Goal: Task Accomplishment & Management: Complete application form

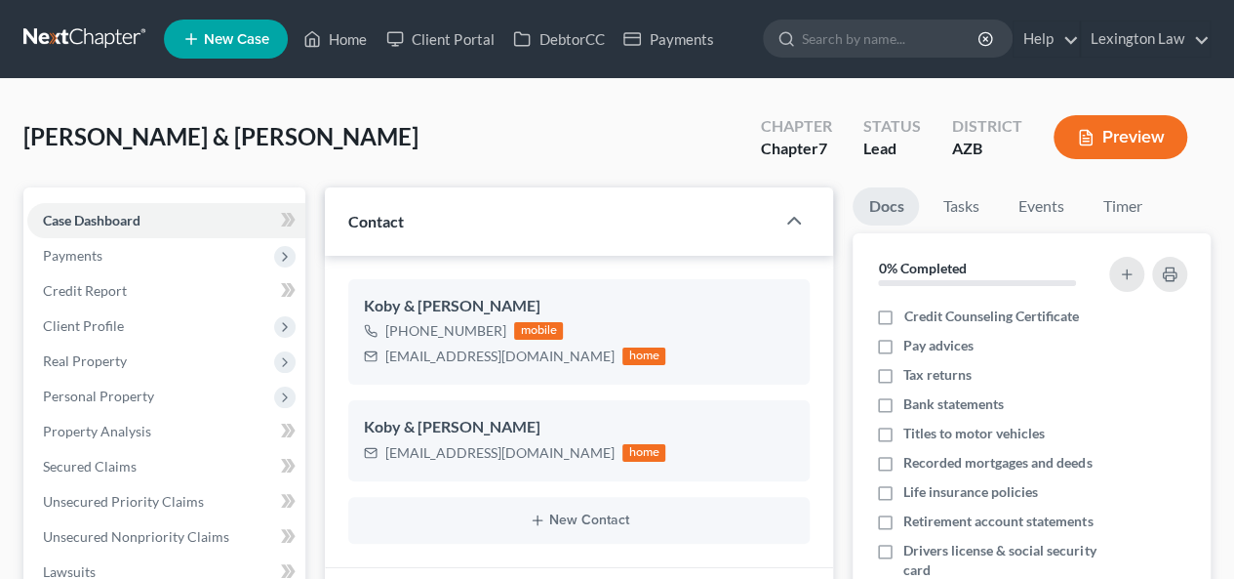
scroll to position [212, 0]
click at [429, 132] on div "[PERSON_NAME] & [PERSON_NAME] Upgraded Chapter Chapter 7 Status Lead District A…" at bounding box center [616, 144] width 1187 height 85
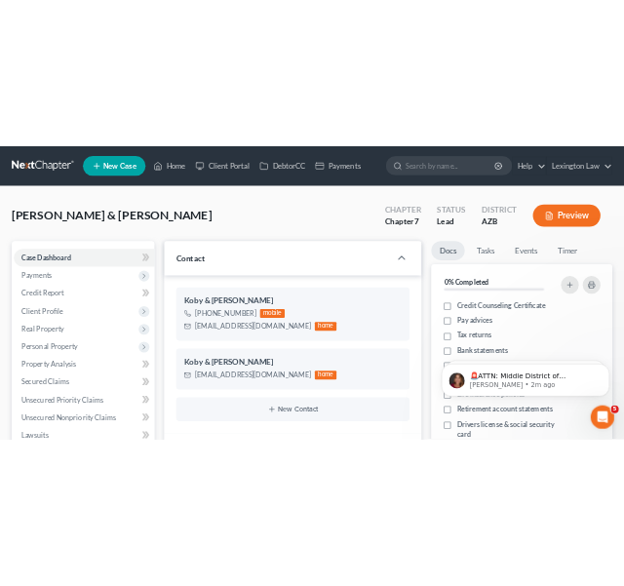
scroll to position [0, 0]
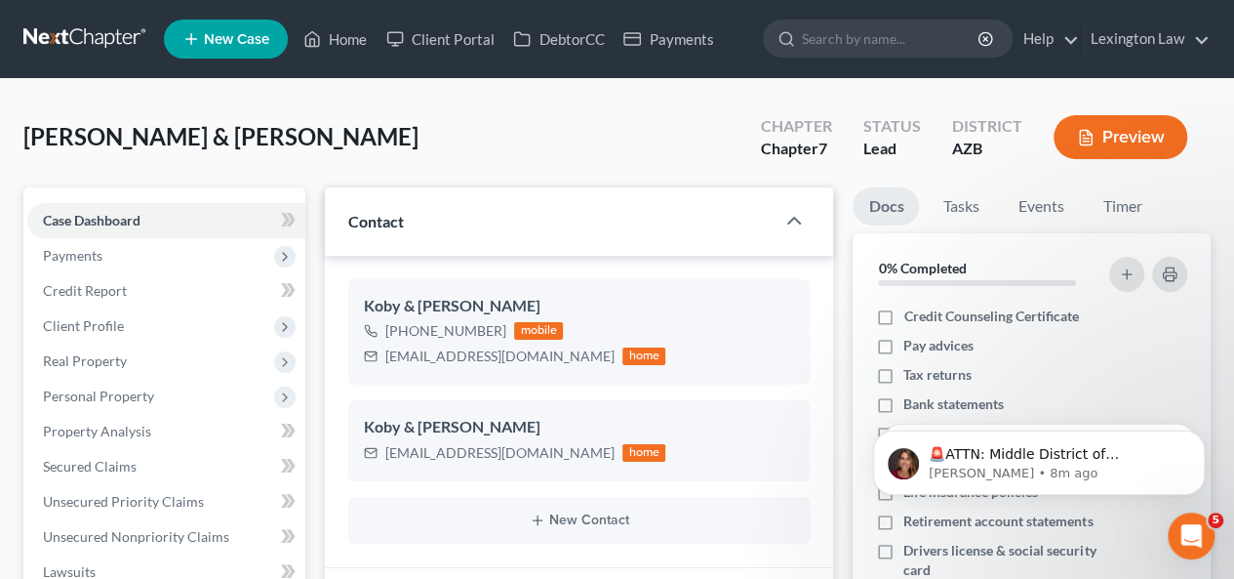
click at [220, 43] on span "New Case" at bounding box center [236, 39] width 65 height 15
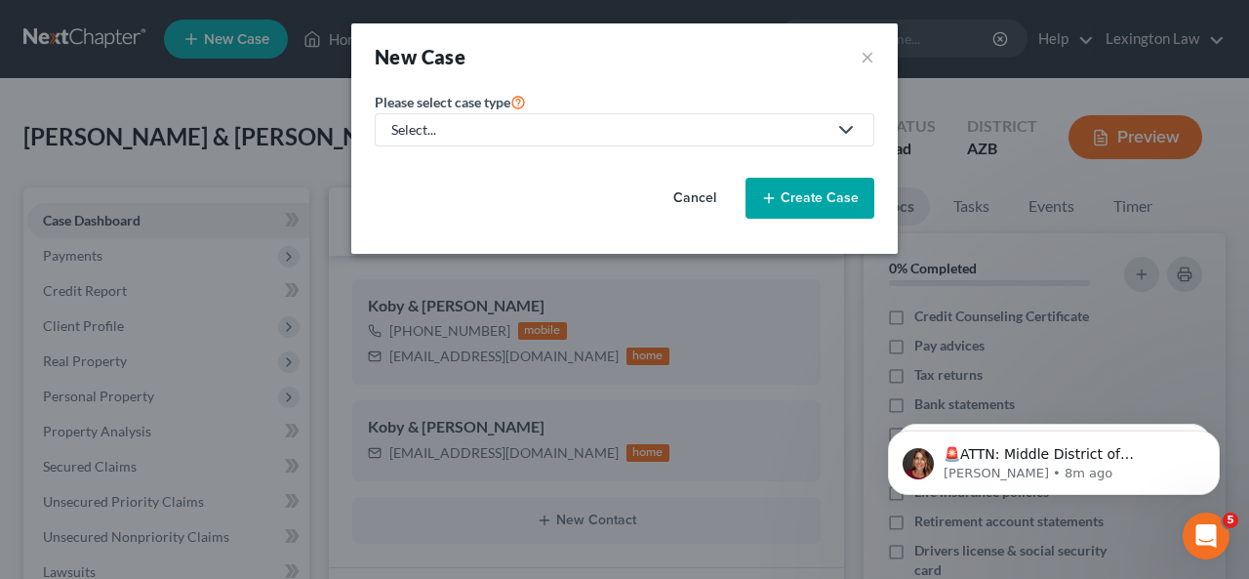
click at [470, 125] on div "Select..." at bounding box center [608, 130] width 435 height 20
click at [470, 161] on div "Bankruptcy" at bounding box center [478, 169] width 171 height 20
select select "4"
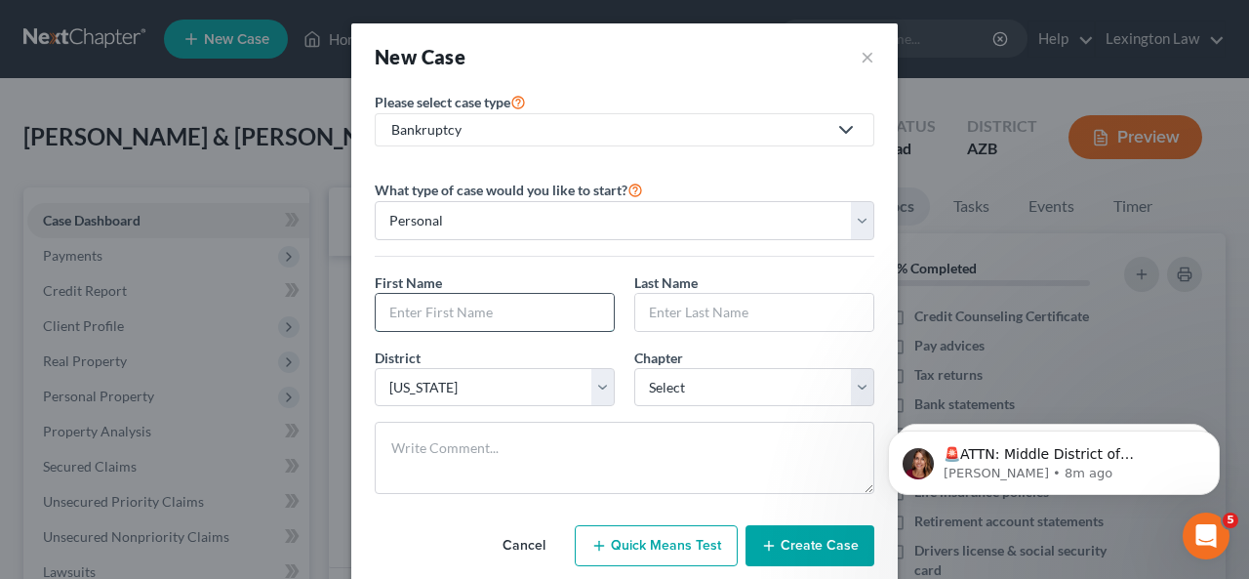
click at [474, 316] on input "text" at bounding box center [495, 312] width 238 height 37
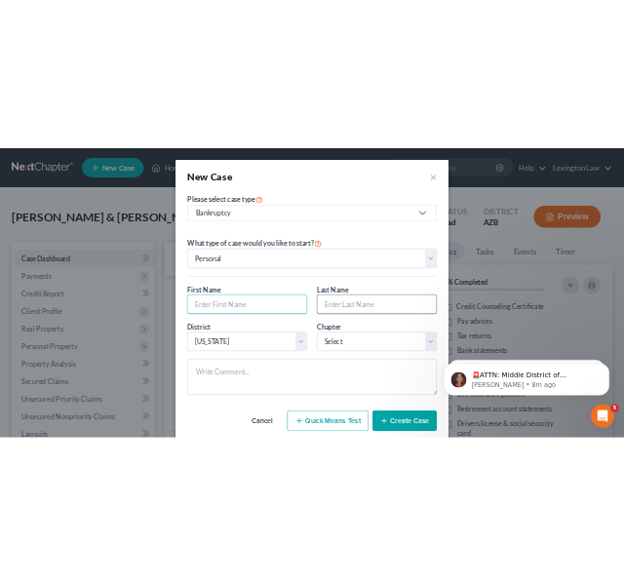
scroll to position [173, 0]
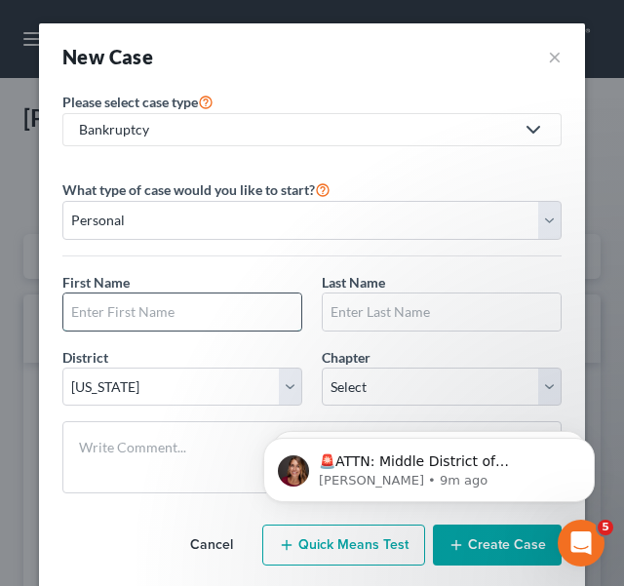
click at [117, 311] on input "text" at bounding box center [182, 312] width 238 height 37
type input "[PERSON_NAME]"
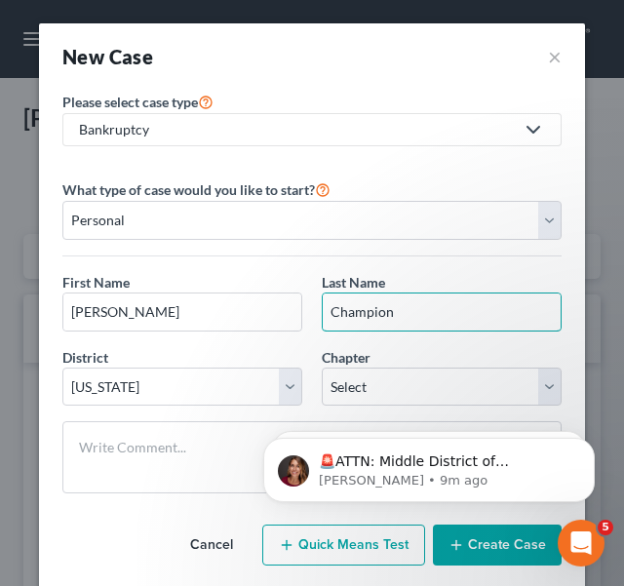
type input "Champion"
click at [385, 389] on select "Select 7 11 12 13" at bounding box center [442, 387] width 240 height 39
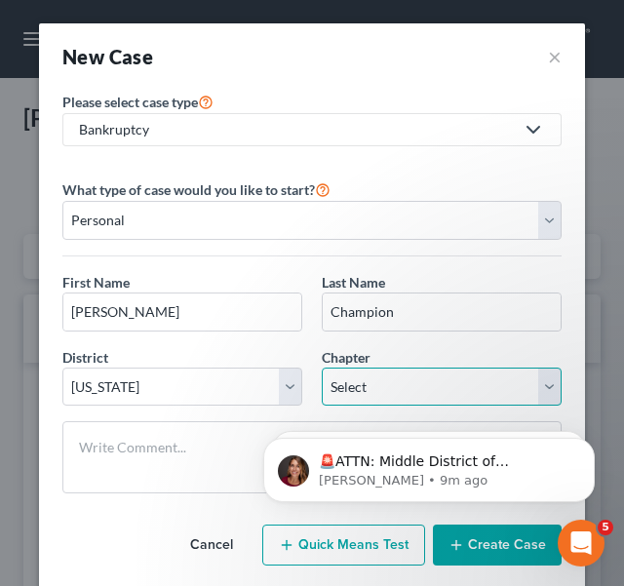
select select "0"
click at [322, 368] on select "Select 7 11 12 13" at bounding box center [442, 387] width 240 height 39
click at [568, 340] on div "Please select case type * Bankruptcy Bankruptcy Civil Litigation and Disputes W…" at bounding box center [312, 345] width 546 height 511
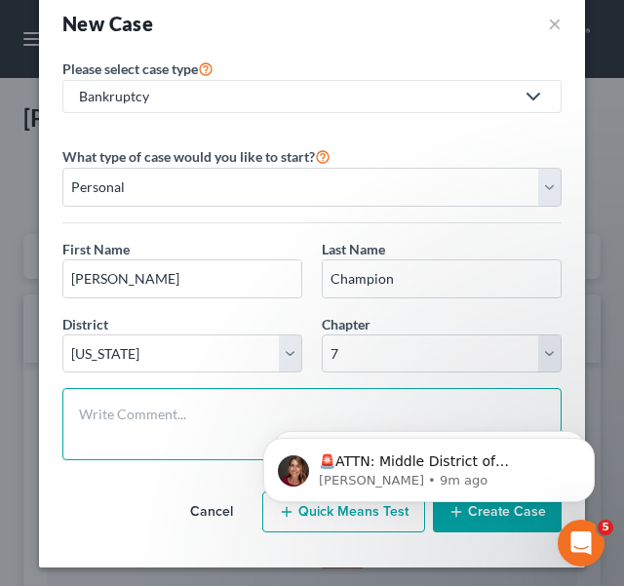
click at [134, 409] on textarea at bounding box center [312, 424] width 500 height 72
paste textarea "Reached [PERSON_NAME]. She was [DEMOGRAPHIC_DATA] for a long time. Has 6 childr…"
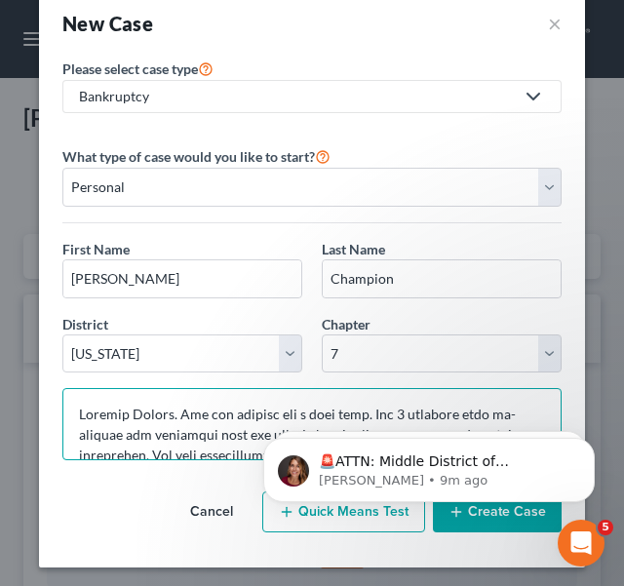
scroll to position [721, 0]
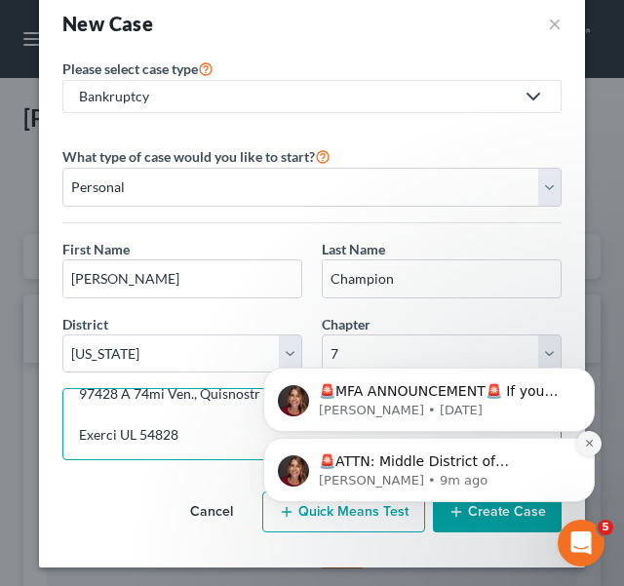
type textarea "Reached [PERSON_NAME]. She was [DEMOGRAPHIC_DATA] for a long time. Has 6 childr…"
click at [586, 443] on icon "Dismiss notification" at bounding box center [589, 443] width 11 height 11
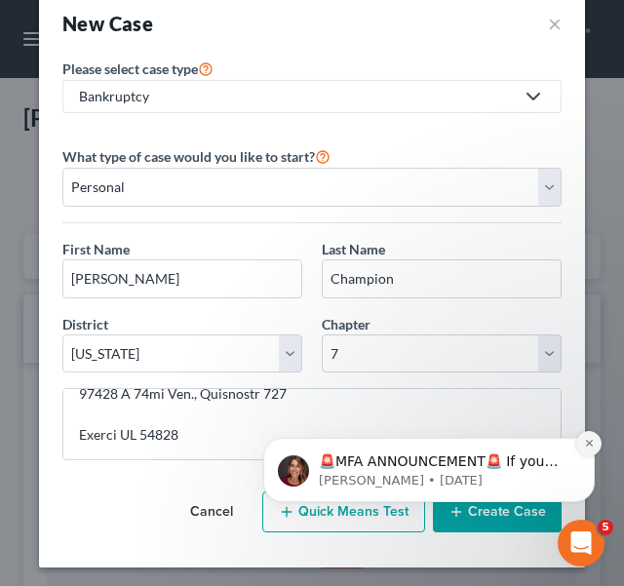
click at [584, 444] on icon "Dismiss notification" at bounding box center [589, 443] width 11 height 11
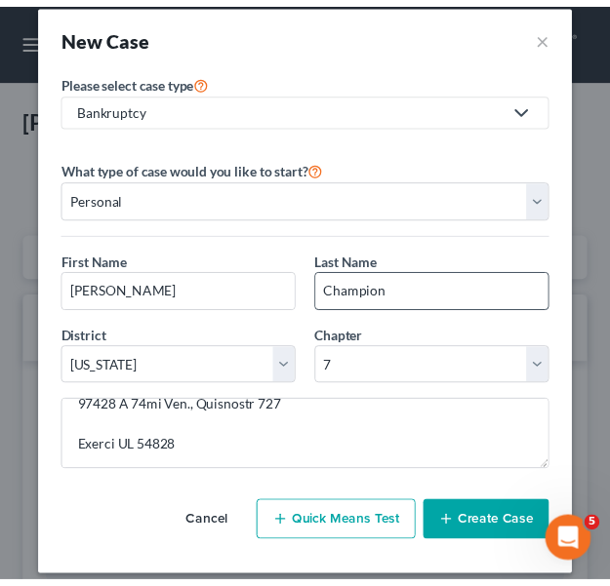
scroll to position [33, 0]
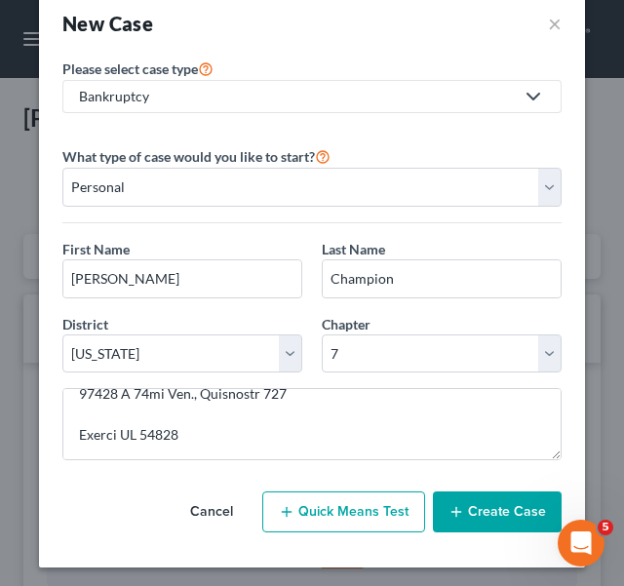
click at [487, 513] on button "Create Case" at bounding box center [497, 512] width 129 height 41
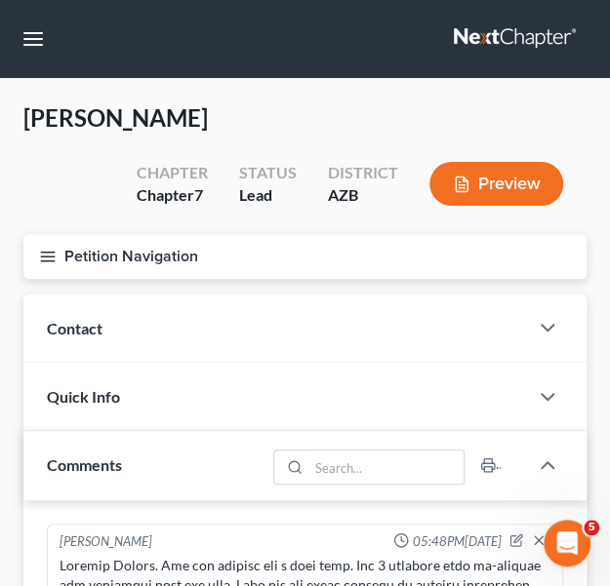
scroll to position [415, 0]
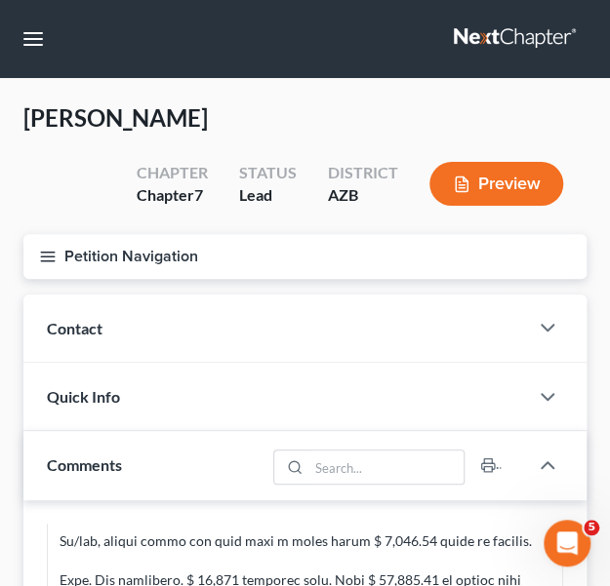
click at [200, 311] on div "Contact" at bounding box center [275, 328] width 504 height 67
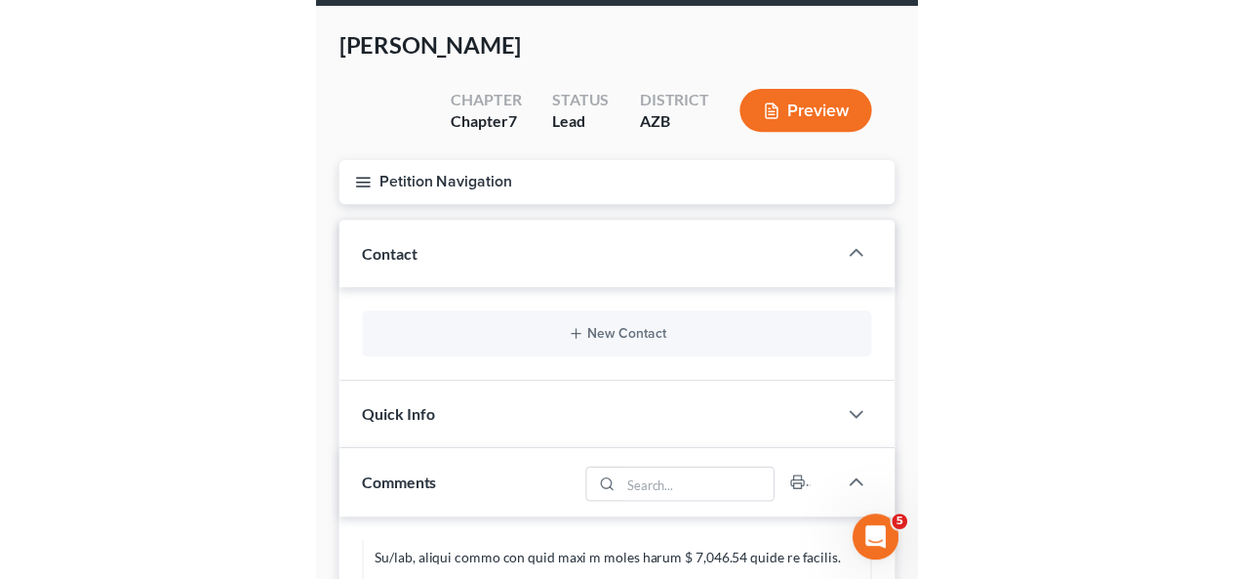
scroll to position [98, 0]
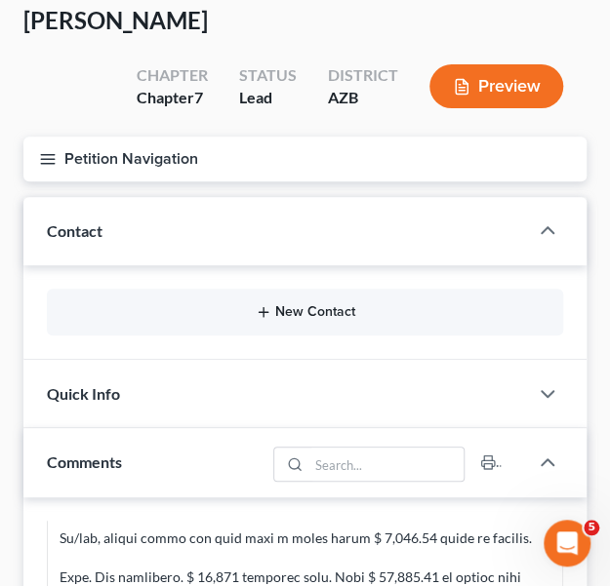
click at [305, 315] on button "New Contact" at bounding box center [304, 312] width 485 height 16
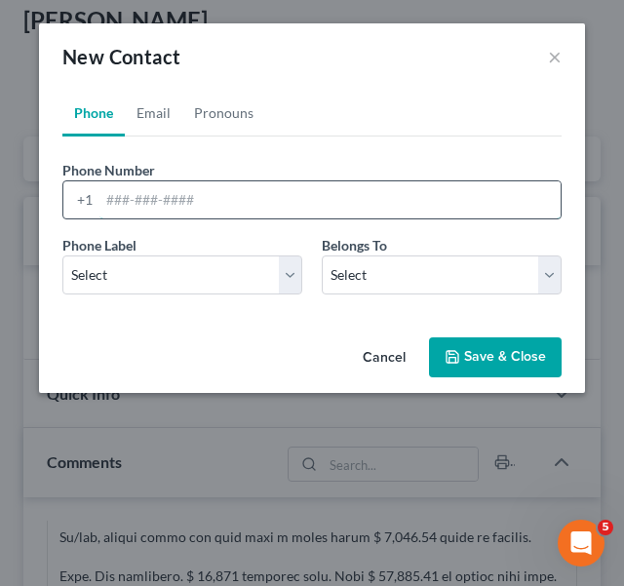
click at [141, 201] on input "tel" at bounding box center [330, 199] width 461 height 37
paste input "[PHONE_NUMBER]"
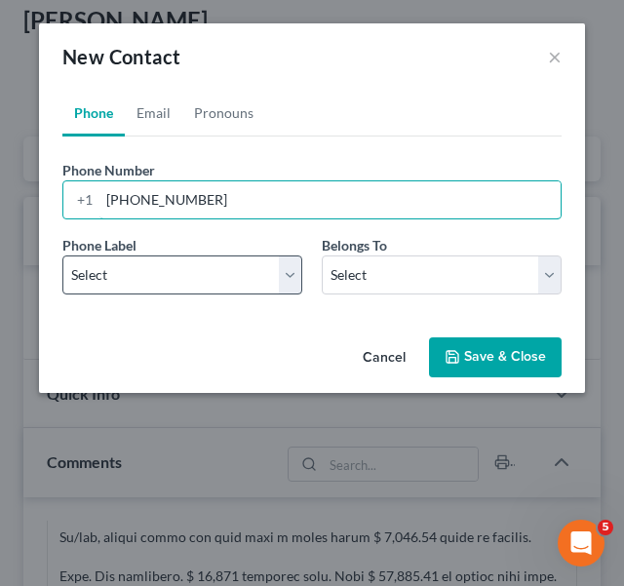
type input "[PHONE_NUMBER]"
click at [160, 276] on select "Select Mobile Home Work Other" at bounding box center [182, 275] width 240 height 39
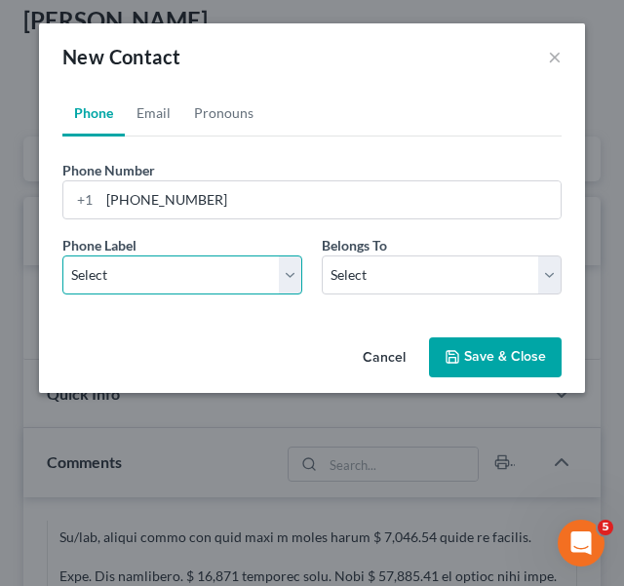
select select "0"
click at [62, 256] on select "Select Mobile Home Work Other" at bounding box center [182, 275] width 240 height 39
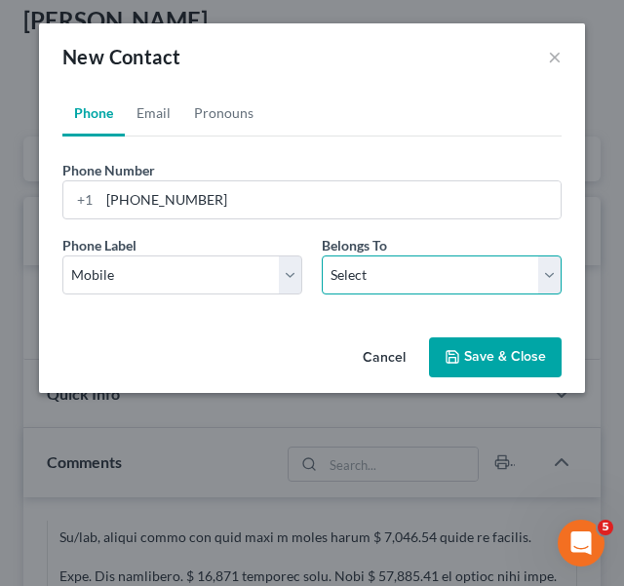
click at [349, 279] on select "Select Client Other" at bounding box center [442, 275] width 240 height 39
select select "0"
click at [322, 256] on select "Select Client Other" at bounding box center [442, 275] width 240 height 39
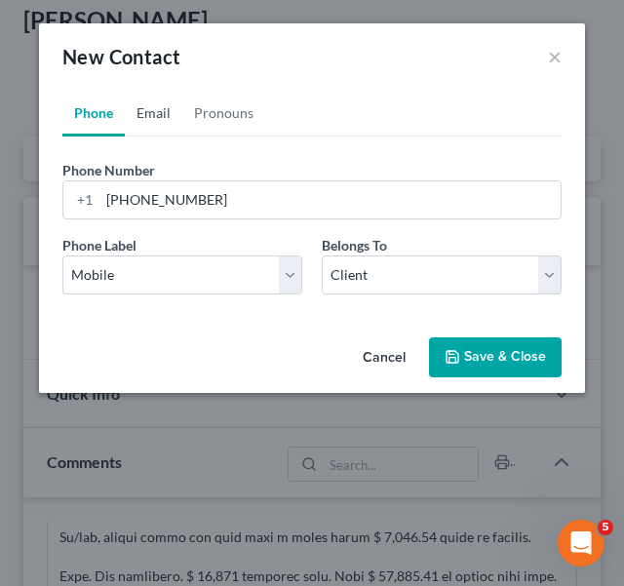
click at [148, 110] on link "Email" at bounding box center [154, 113] width 58 height 47
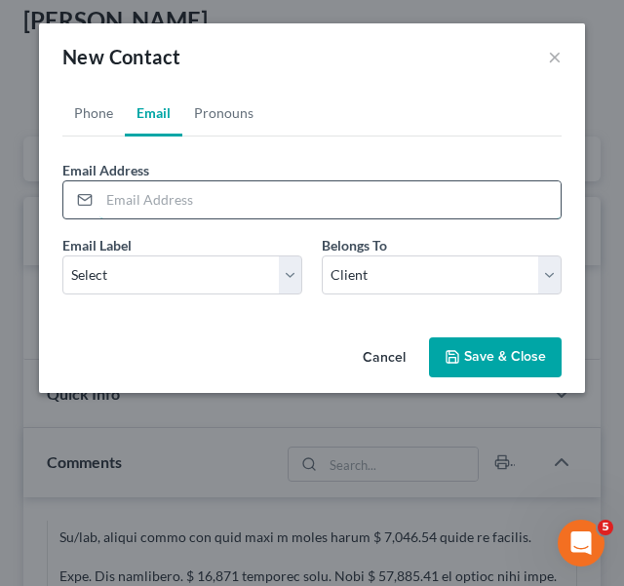
click at [161, 210] on input "email" at bounding box center [330, 199] width 461 height 37
paste input "[EMAIL_ADDRESS][DOMAIN_NAME]"
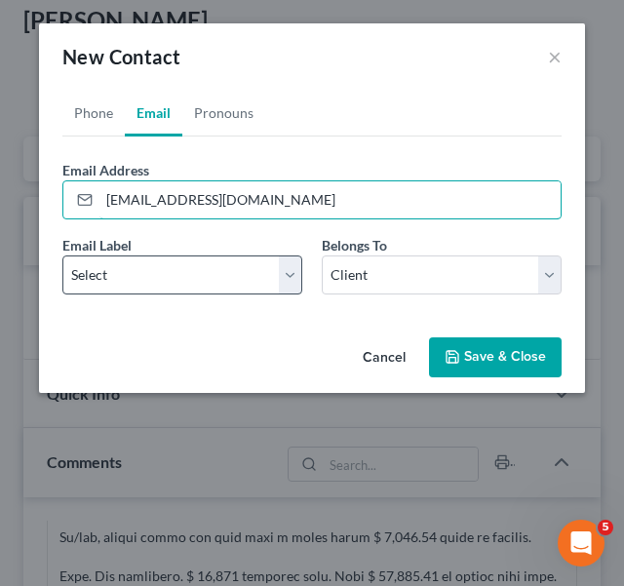
type input "[EMAIL_ADDRESS][DOMAIN_NAME]"
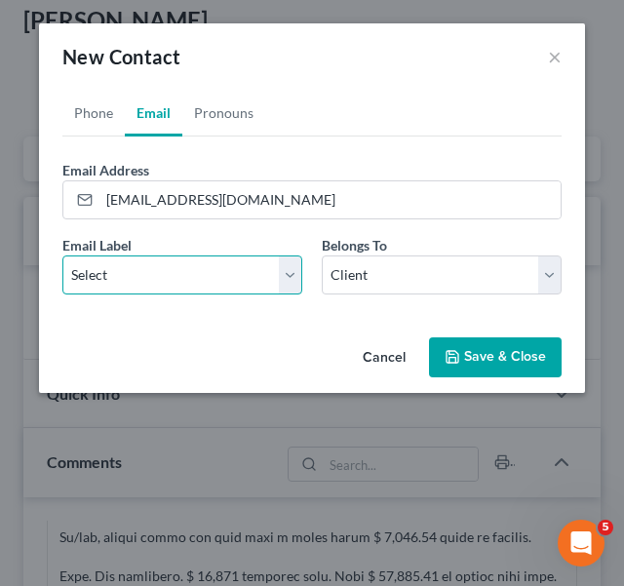
click at [159, 275] on select "Select Home Work Other" at bounding box center [182, 275] width 240 height 39
select select "0"
click at [62, 256] on select "Select Home Work Other" at bounding box center [182, 275] width 240 height 39
click at [483, 362] on button "Save & Close" at bounding box center [495, 358] width 133 height 41
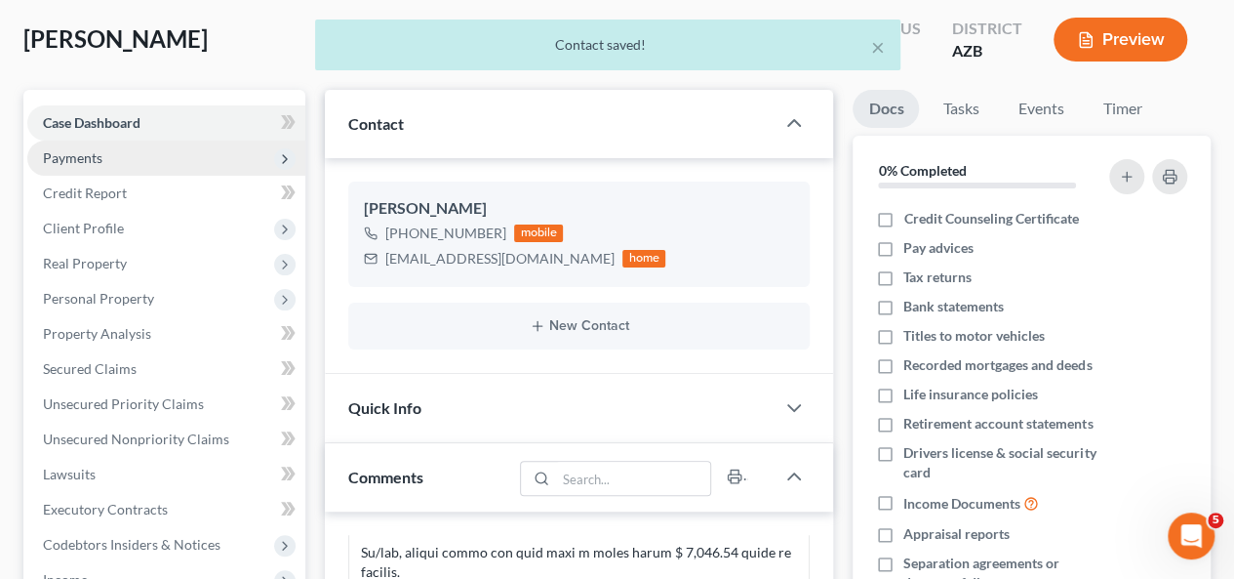
click at [154, 157] on span "Payments" at bounding box center [166, 157] width 278 height 35
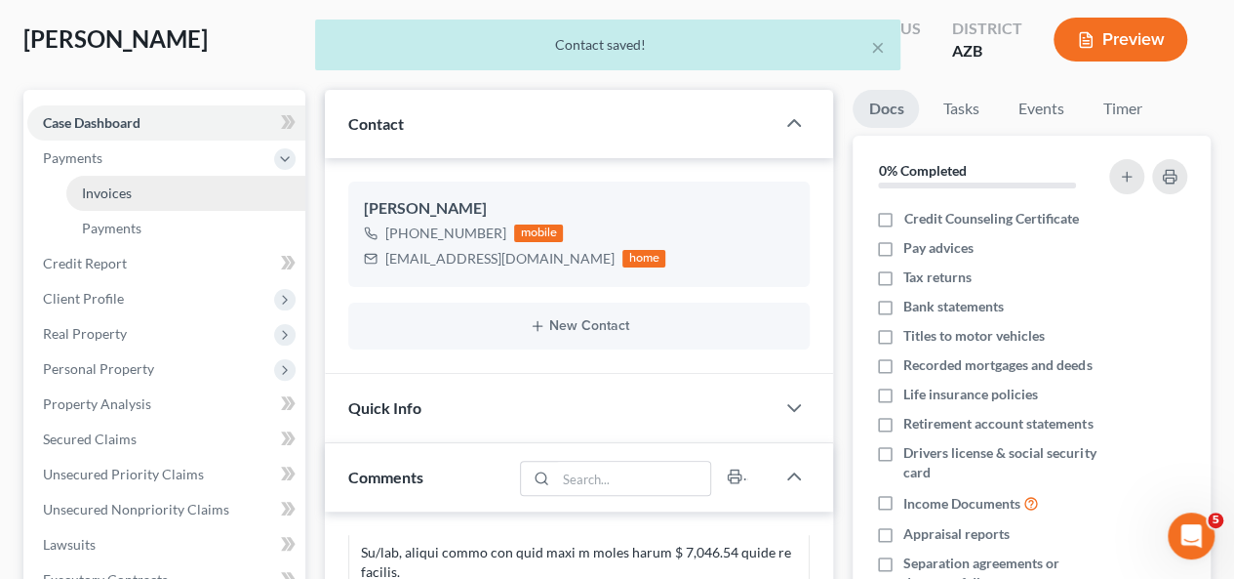
click at [162, 206] on link "Invoices" at bounding box center [185, 193] width 239 height 35
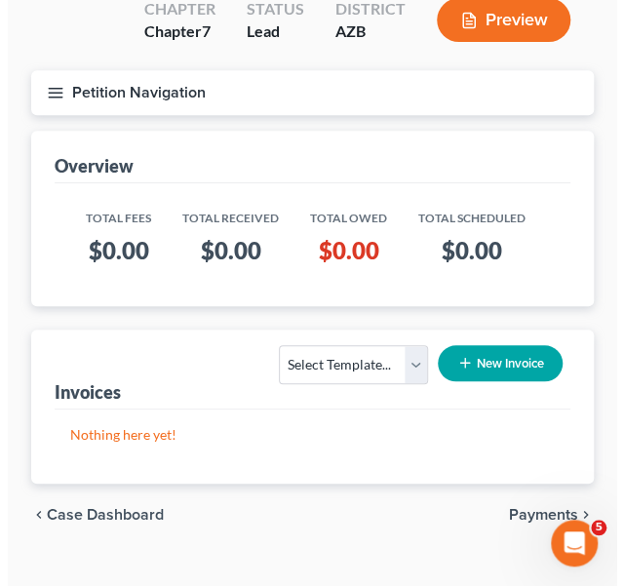
scroll to position [195, 0]
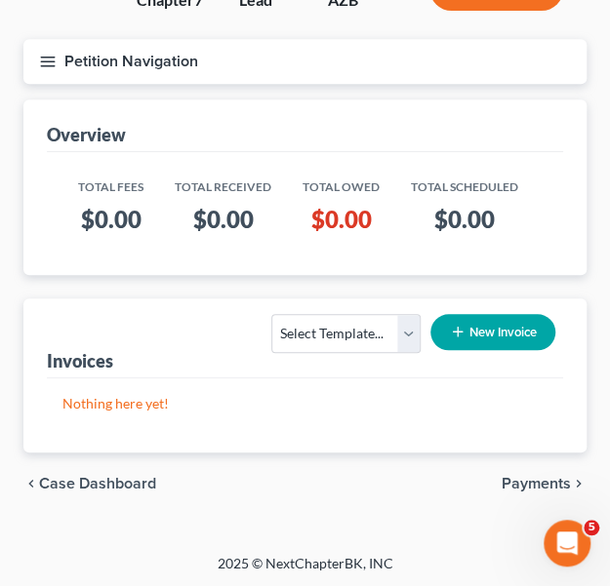
click at [492, 326] on button "New Invoice" at bounding box center [492, 332] width 125 height 36
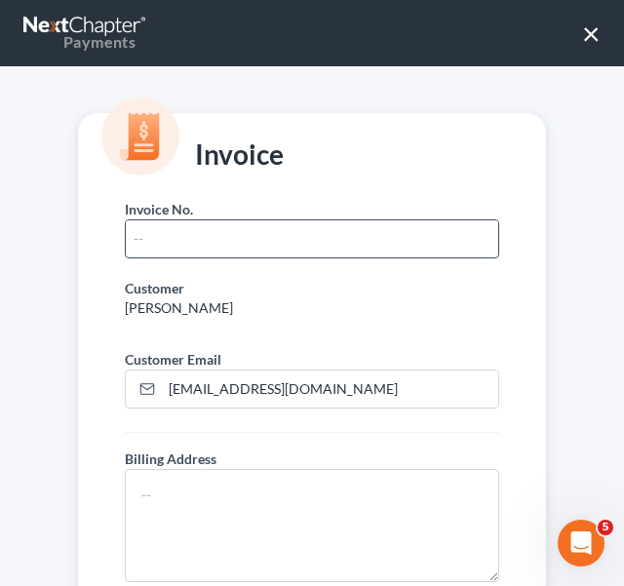
click at [187, 236] on input "text" at bounding box center [312, 238] width 373 height 37
type input "0067"
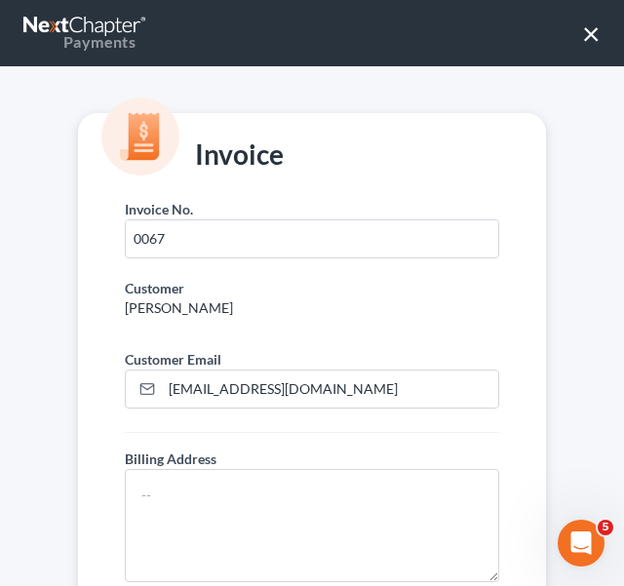
click at [433, 321] on div "Customer [PERSON_NAME]" at bounding box center [312, 306] width 394 height 56
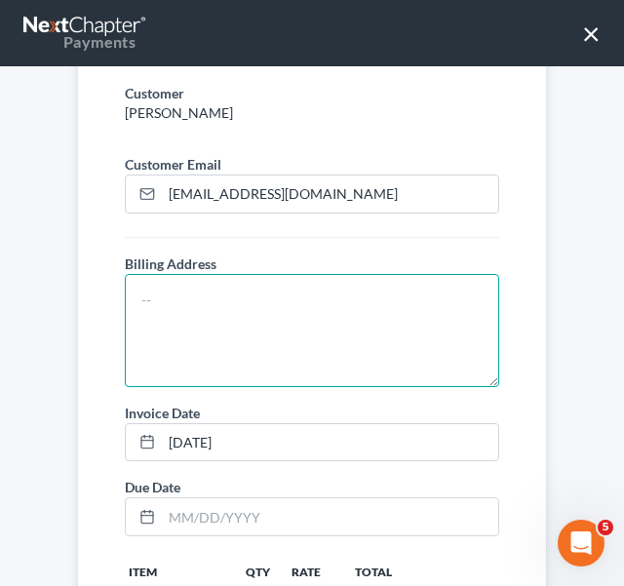
click at [327, 330] on textarea at bounding box center [312, 330] width 375 height 113
click at [322, 310] on textarea at bounding box center [312, 330] width 375 height 113
paste textarea "[STREET_ADDRESS] Peoria AZ 85382"
click at [142, 337] on textarea "[STREET_ADDRESS] Peoria AZ 85382" at bounding box center [312, 330] width 375 height 113
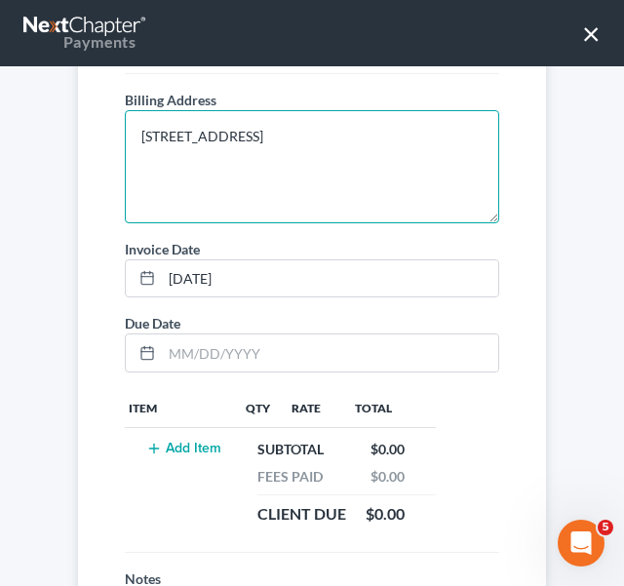
scroll to position [390, 0]
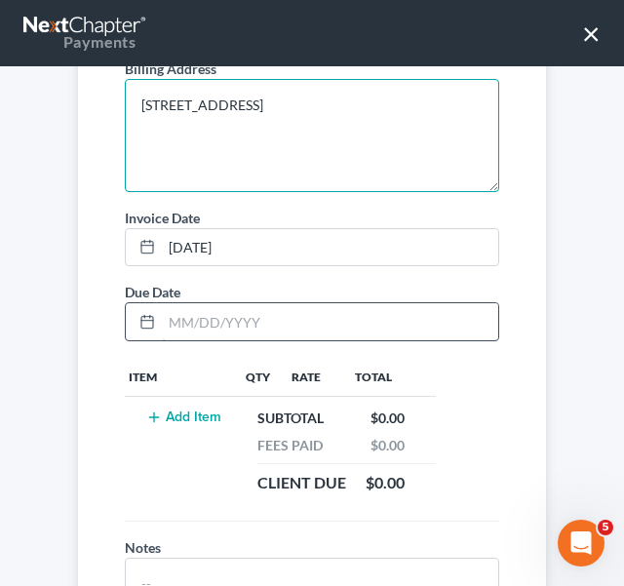
type textarea "[STREET_ADDRESS]"
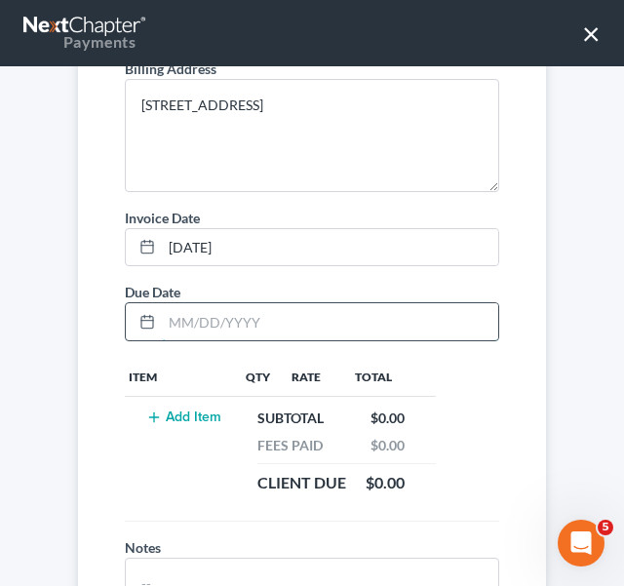
click at [182, 327] on input "text" at bounding box center [330, 321] width 337 height 37
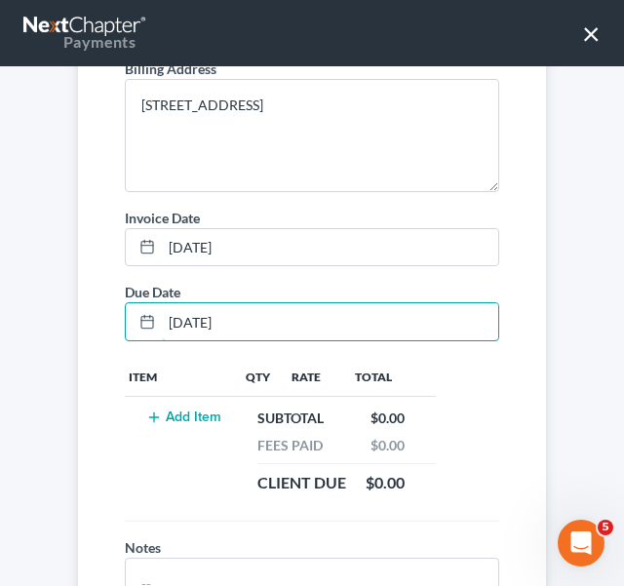
type input "[DATE]"
click at [178, 411] on button "Add Item" at bounding box center [183, 418] width 86 height 16
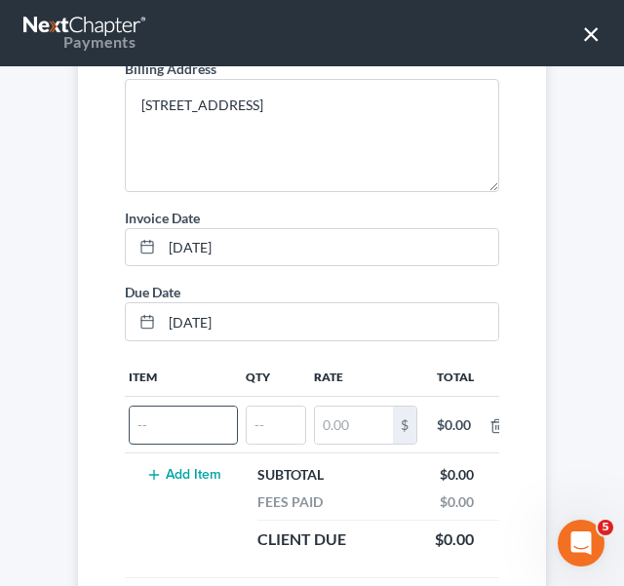
click at [183, 429] on input "text" at bounding box center [183, 425] width 107 height 37
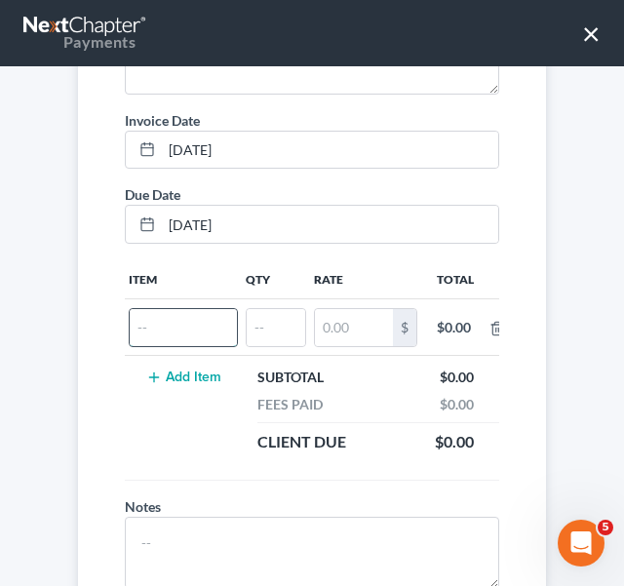
click at [168, 325] on input "text" at bounding box center [183, 327] width 107 height 37
type input "ATTORNEY FEES"
type input "1"
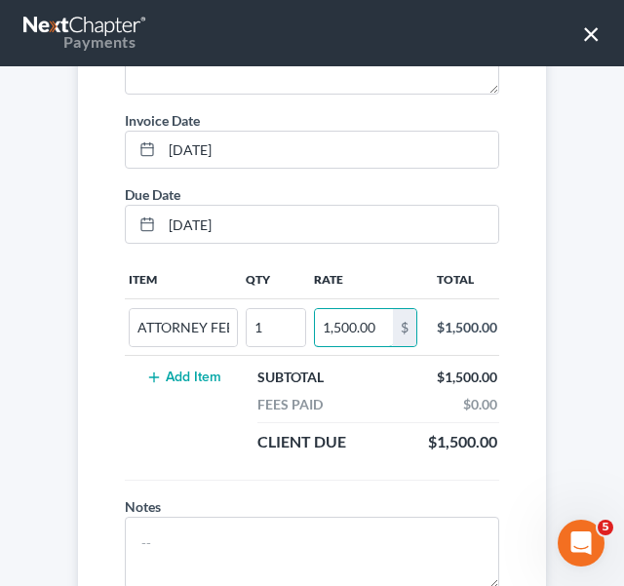
type input "1,500.00"
click at [181, 370] on button "Add Item" at bounding box center [183, 378] width 86 height 16
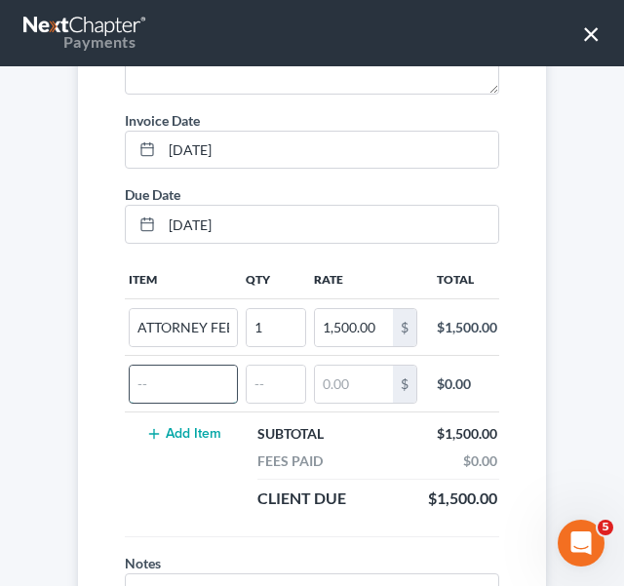
click at [171, 372] on input "text" at bounding box center [183, 384] width 107 height 37
type input "COURT FILING FEE"
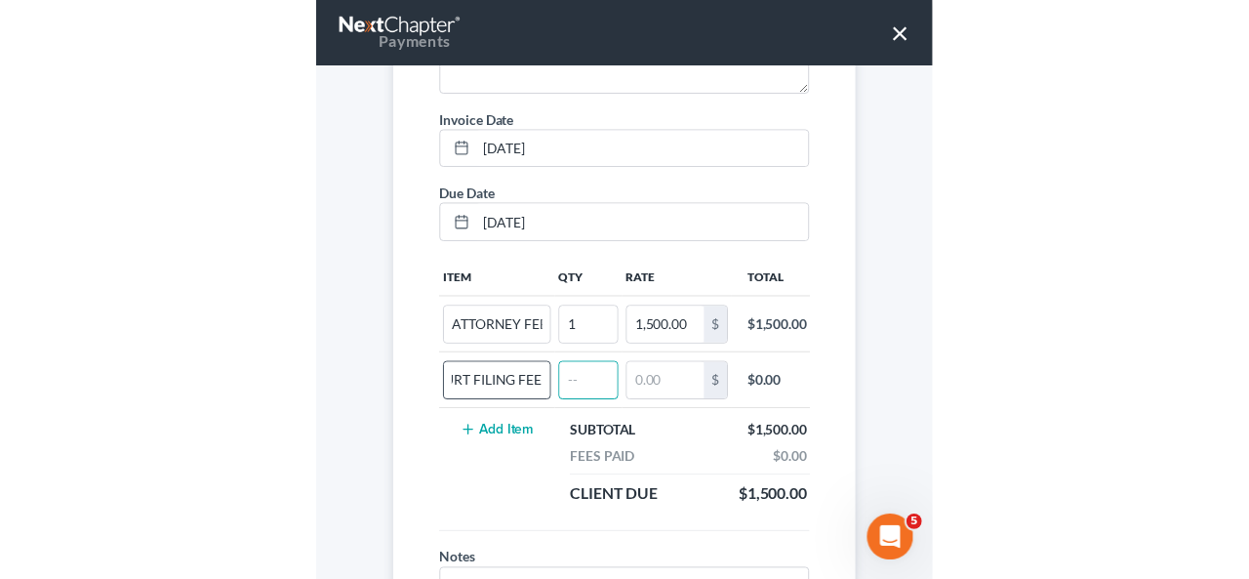
scroll to position [0, 0]
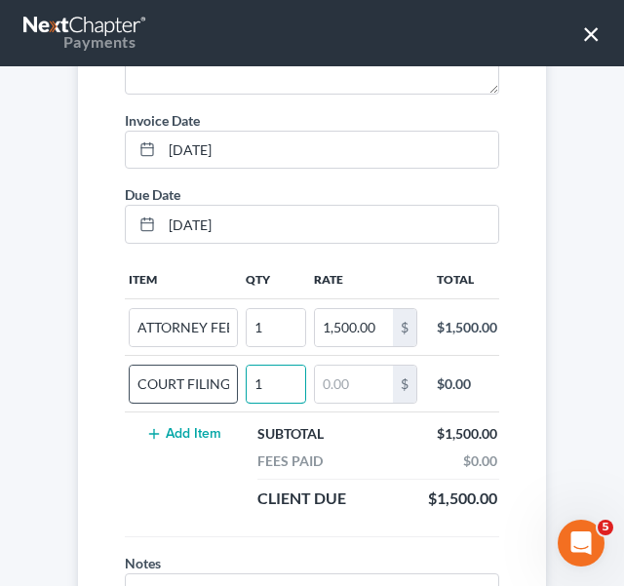
type input "1"
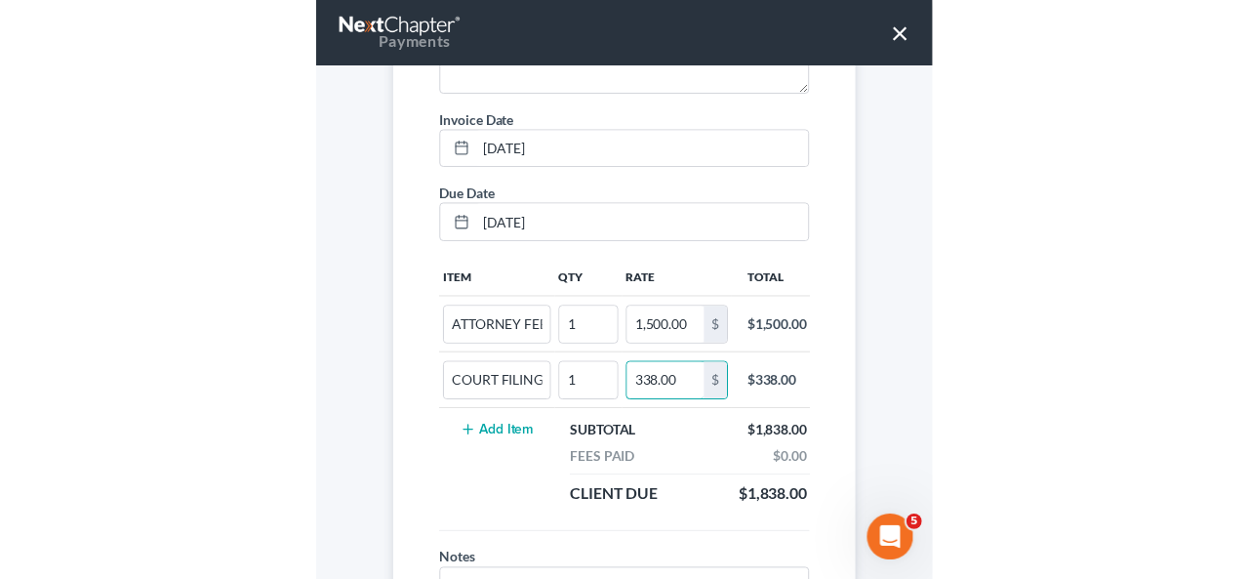
scroll to position [359, 0]
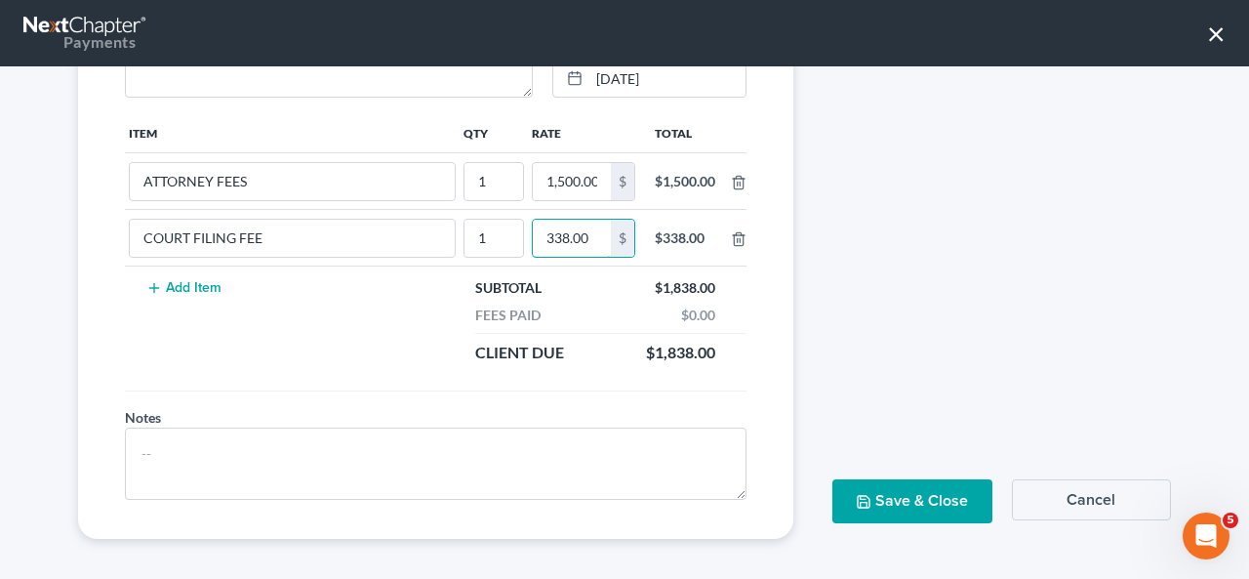
type input "338.00"
click at [1066, 337] on div "Include an invite for client to pay on the Payment Portal. Send Invoice Preview…" at bounding box center [1002, 146] width 378 height 784
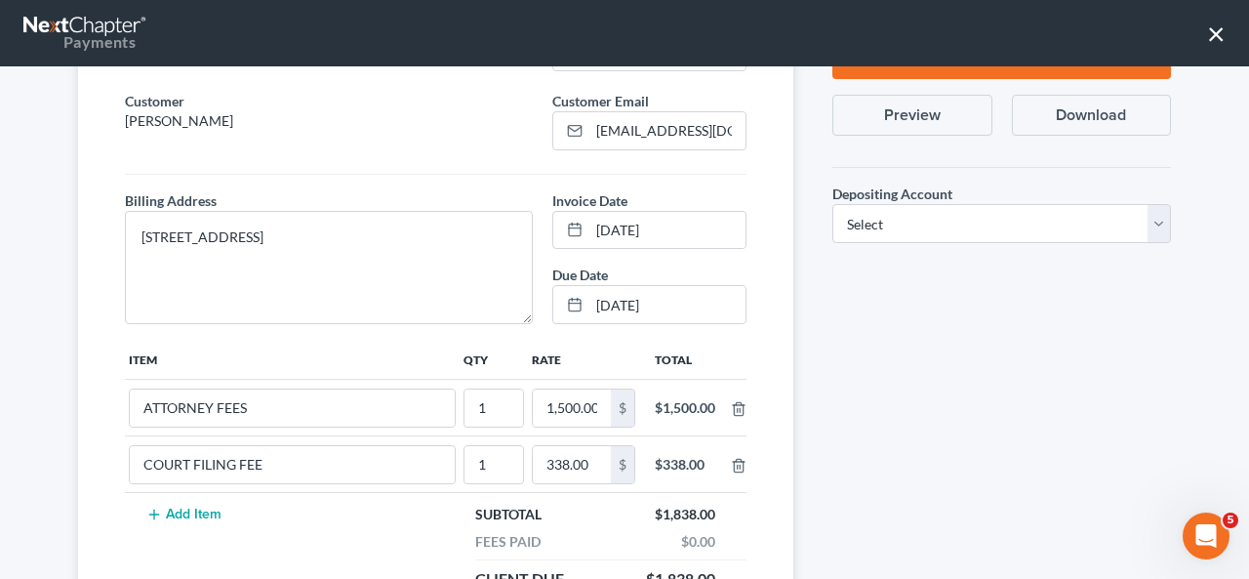
scroll to position [0, 0]
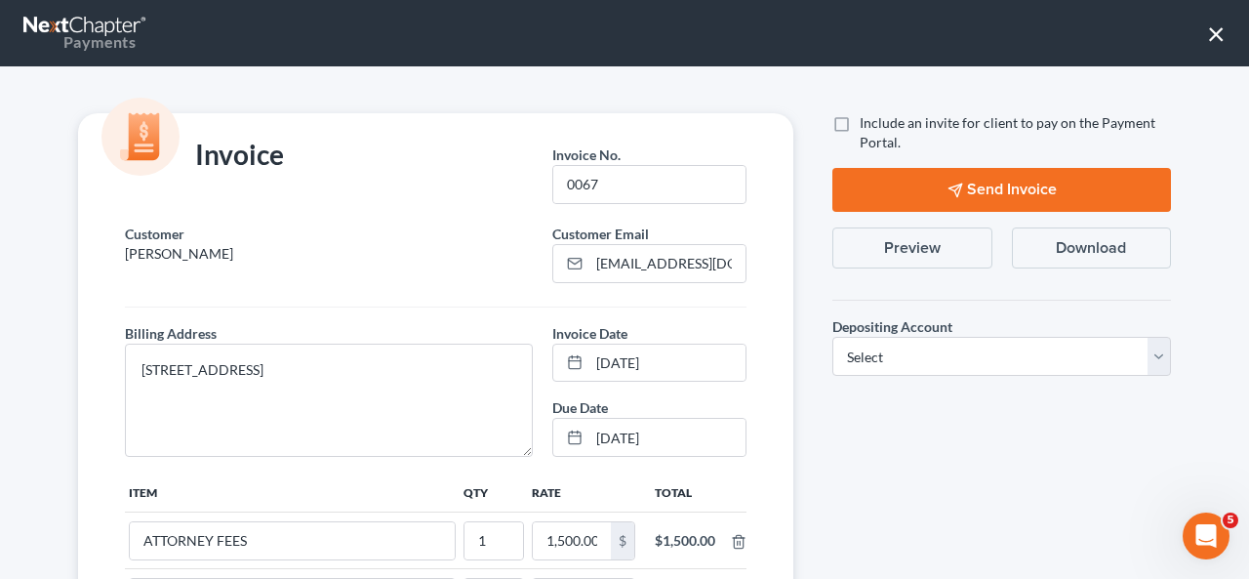
click at [860, 126] on label "Include an invite for client to pay on the Payment Portal." at bounding box center [1015, 132] width 311 height 39
click at [867, 126] on input "Include an invite for client to pay on the Payment Portal." at bounding box center [873, 119] width 13 height 13
checkbox input "true"
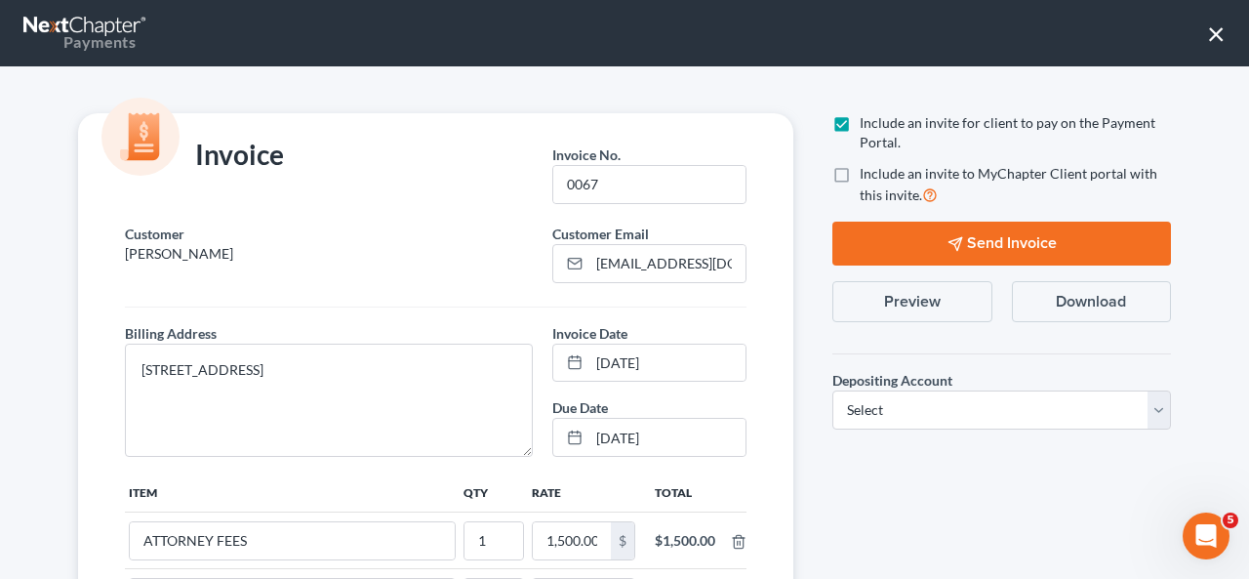
click at [860, 175] on label "Include an invite to MyChapter Client portal with this invite." at bounding box center [1015, 185] width 311 height 42
click at [867, 175] on input "Include an invite to MyChapter Client portal with this invite." at bounding box center [873, 170] width 13 height 13
checkbox input "true"
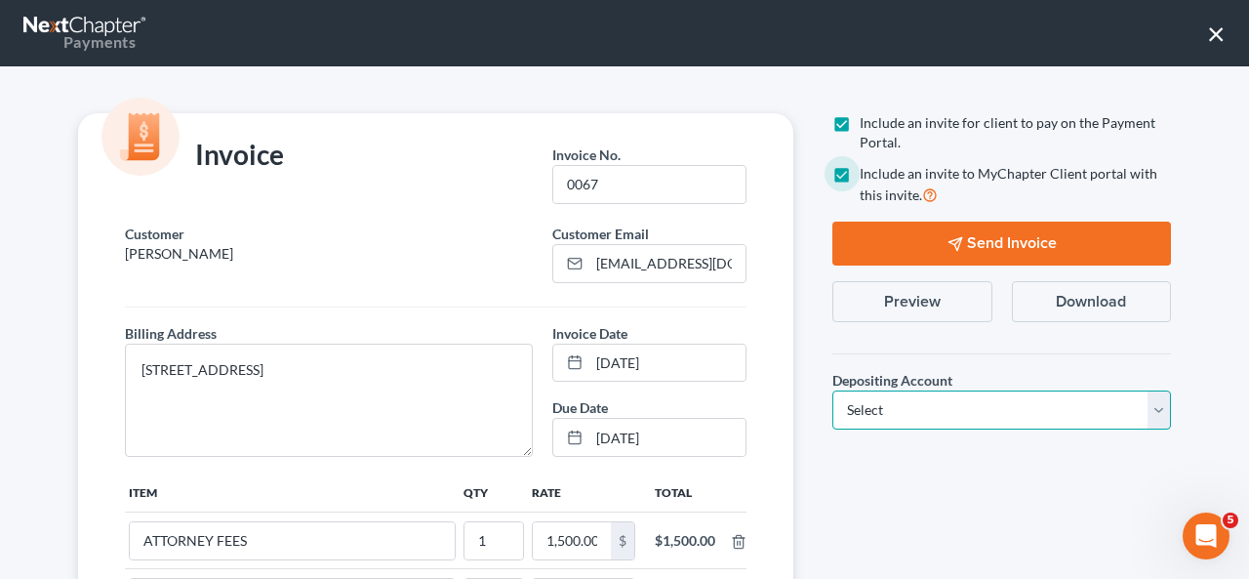
click at [874, 415] on select "Select Operation Trust" at bounding box center [1001, 409] width 339 height 39
select select "0"
click at [832, 390] on select "Select Operation Trust" at bounding box center [1001, 409] width 339 height 39
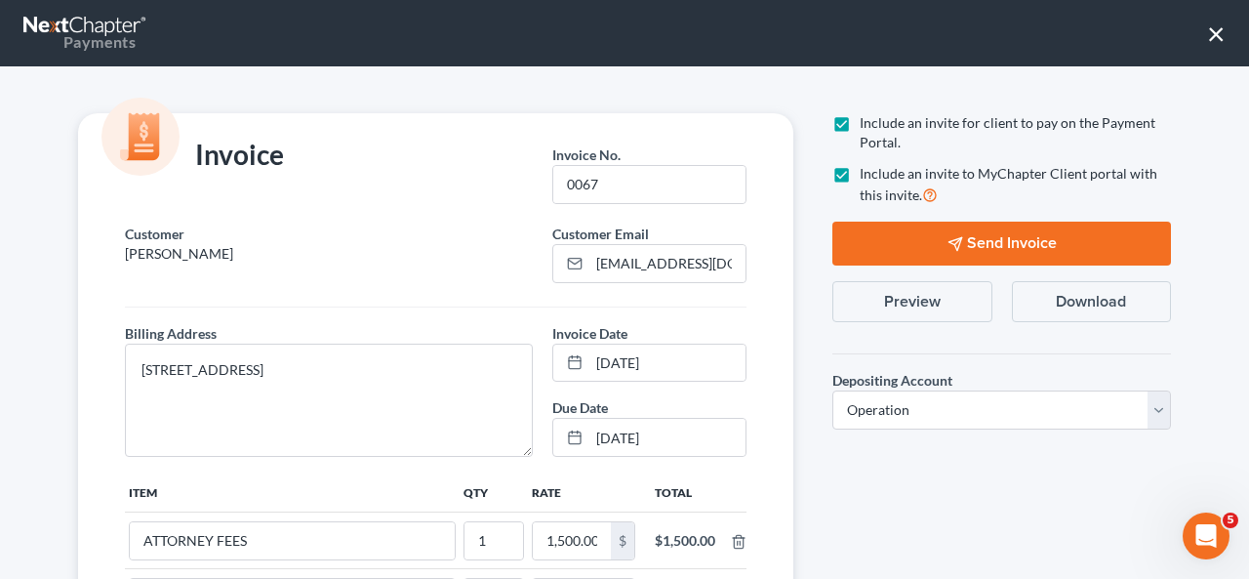
click at [882, 495] on div "Include an invite for client to pay on the Payment Portal. Include an invite to…" at bounding box center [1002, 505] width 378 height 784
click at [961, 246] on button "Send Invoice" at bounding box center [1001, 243] width 339 height 44
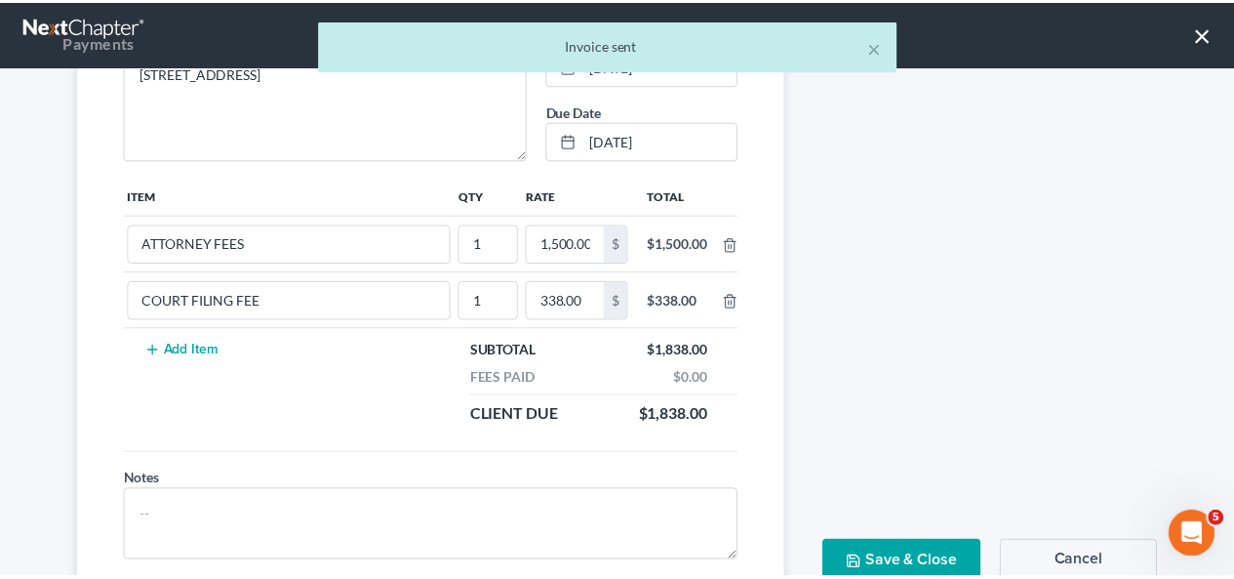
scroll to position [359, 0]
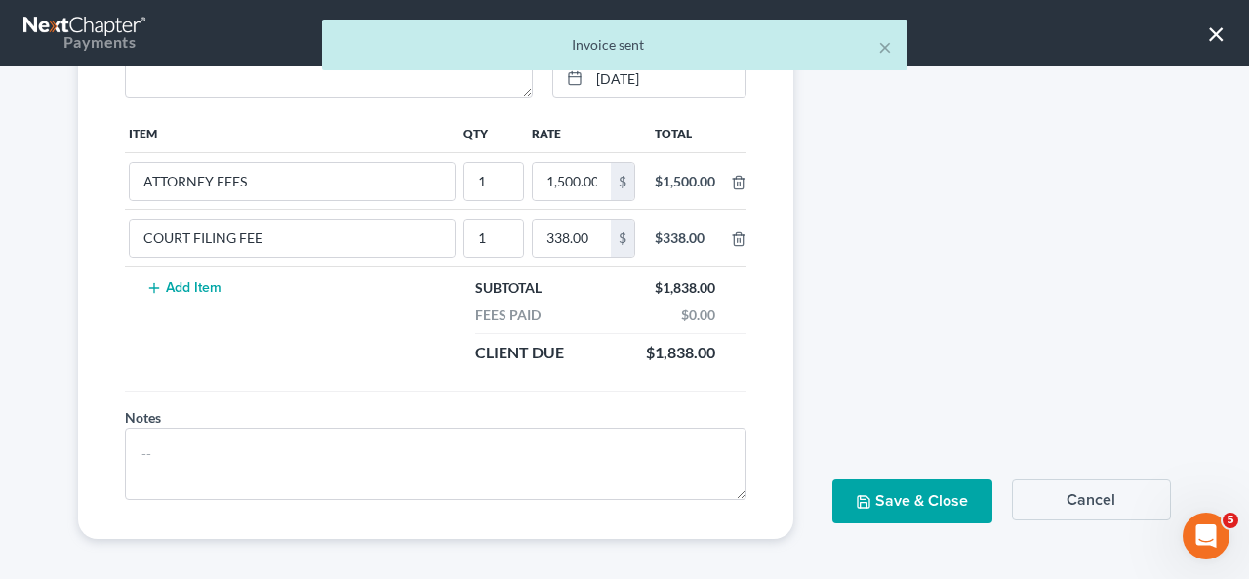
click at [908, 499] on button "Save & Close" at bounding box center [911, 501] width 159 height 44
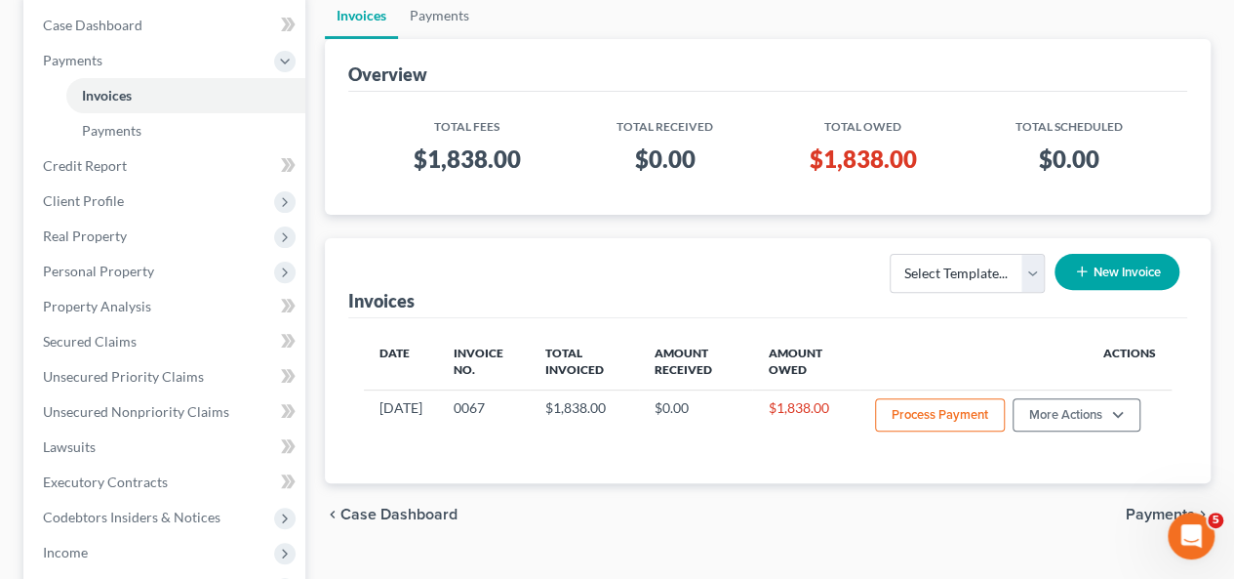
click at [794, 244] on div "Invoices Select Template... New Invoice" at bounding box center [767, 278] width 839 height 80
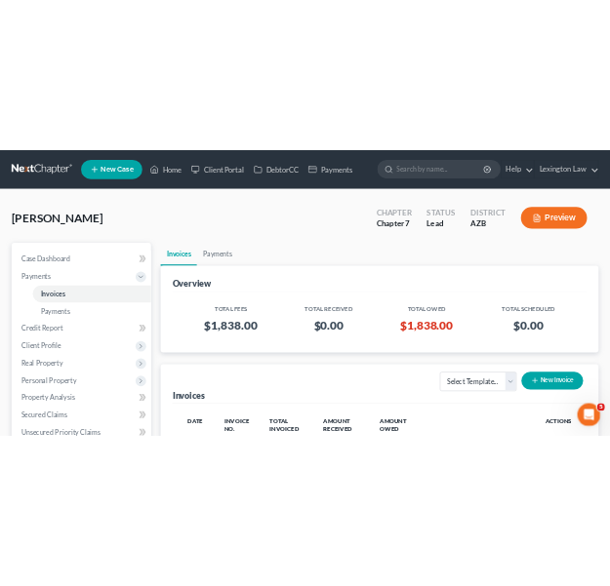
scroll to position [0, 0]
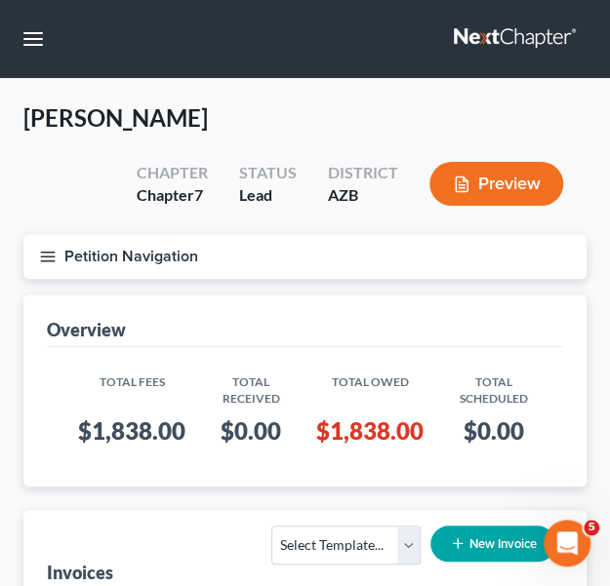
click at [384, 107] on div "[PERSON_NAME] Upgraded Chapter Chapter 7 Status Lead District [GEOGRAPHIC_DATA]…" at bounding box center [304, 168] width 563 height 132
